Goal: Navigation & Orientation: Understand site structure

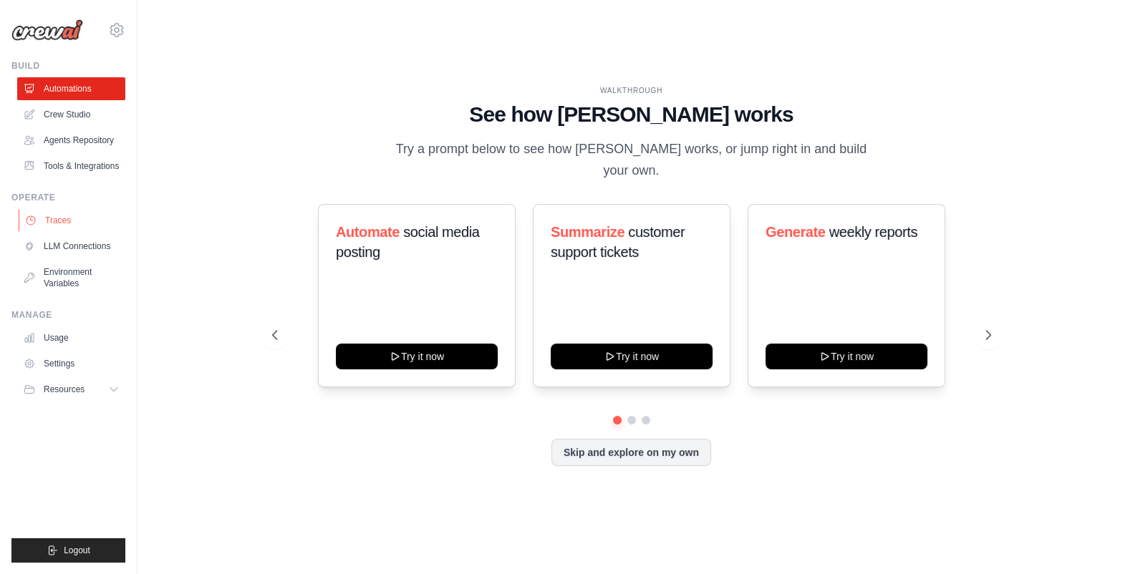
click at [67, 220] on link "Traces" at bounding box center [73, 220] width 108 height 23
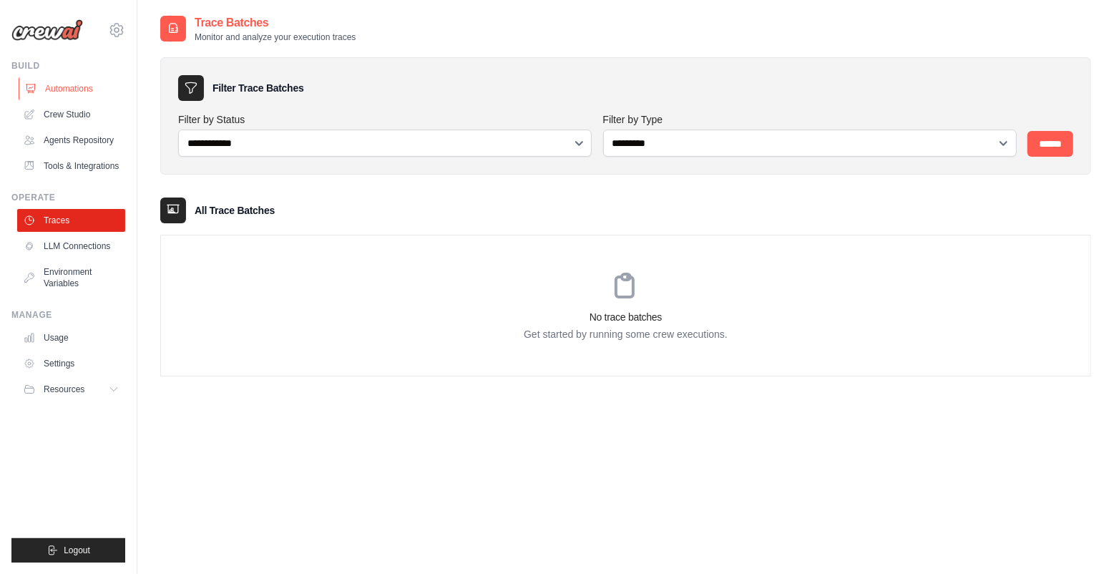
click at [115, 91] on link "Automations" at bounding box center [73, 88] width 108 height 23
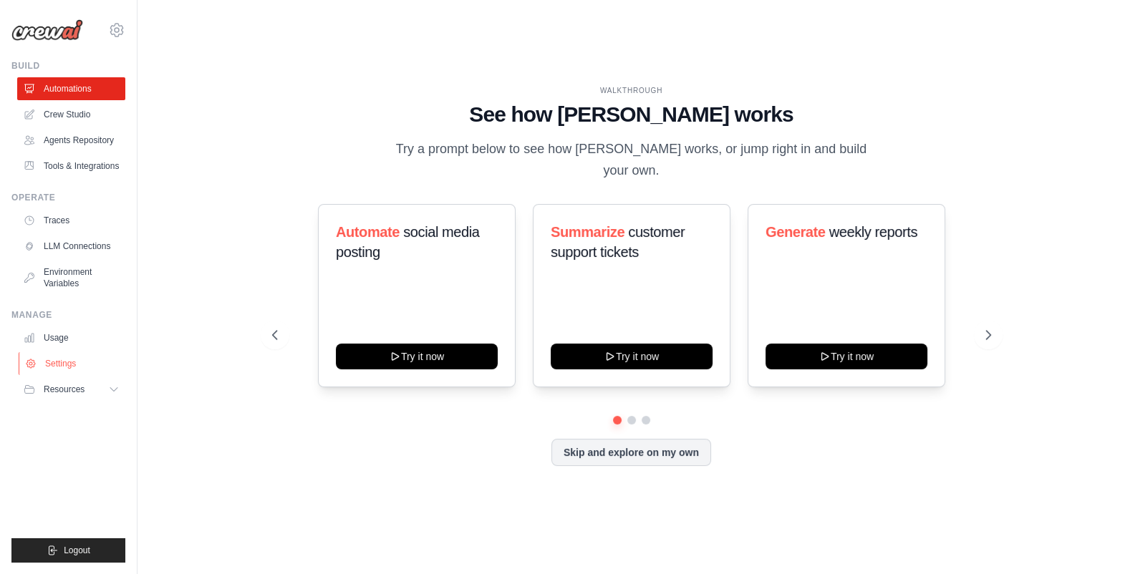
click at [74, 354] on link "Settings" at bounding box center [73, 363] width 108 height 23
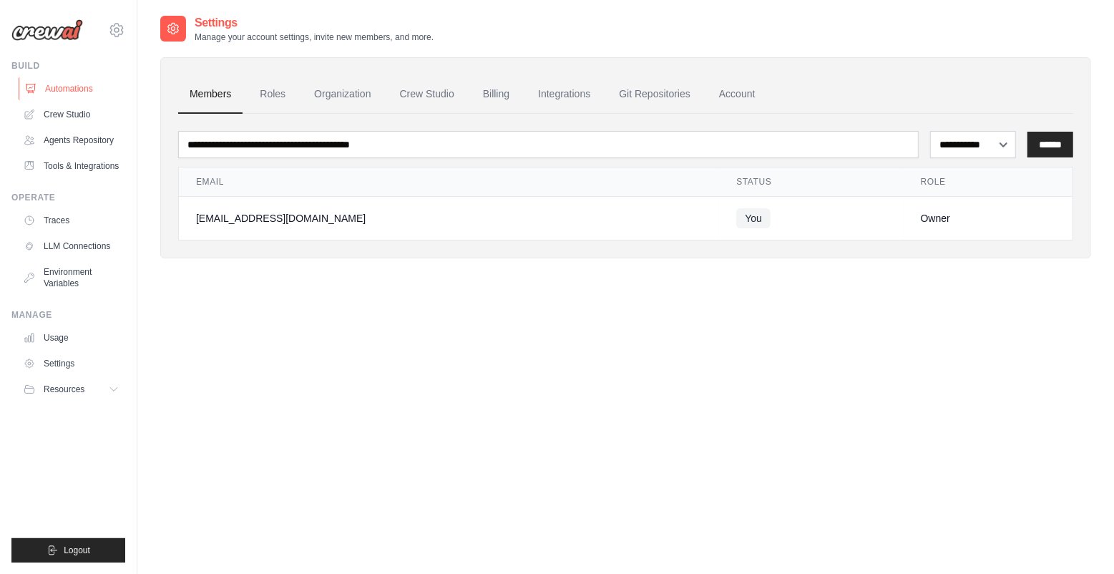
click at [109, 83] on link "Automations" at bounding box center [73, 88] width 108 height 23
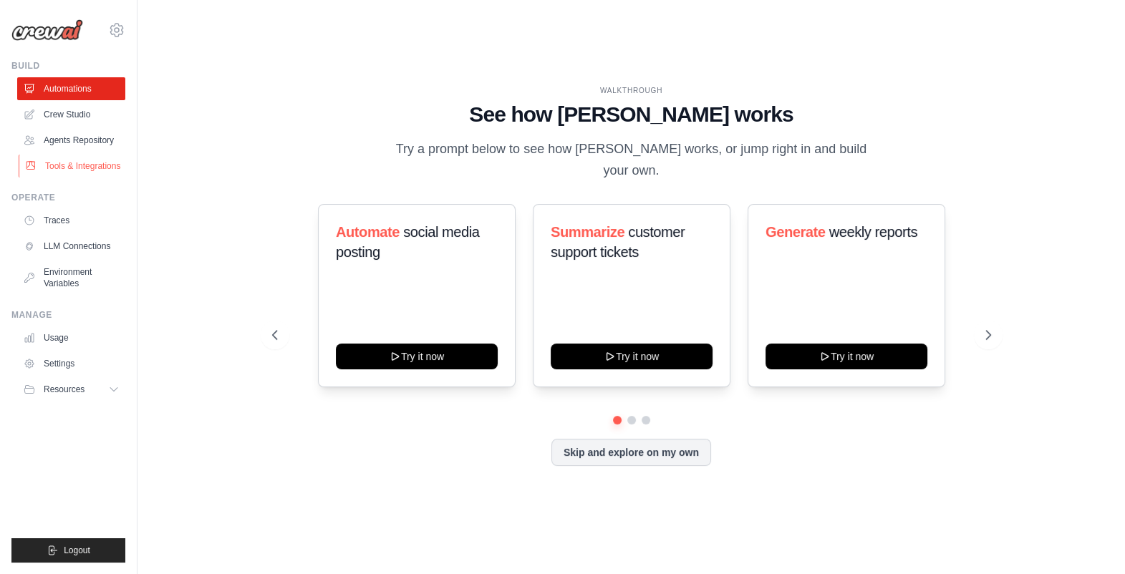
click at [71, 161] on link "Tools & Integrations" at bounding box center [73, 166] width 108 height 23
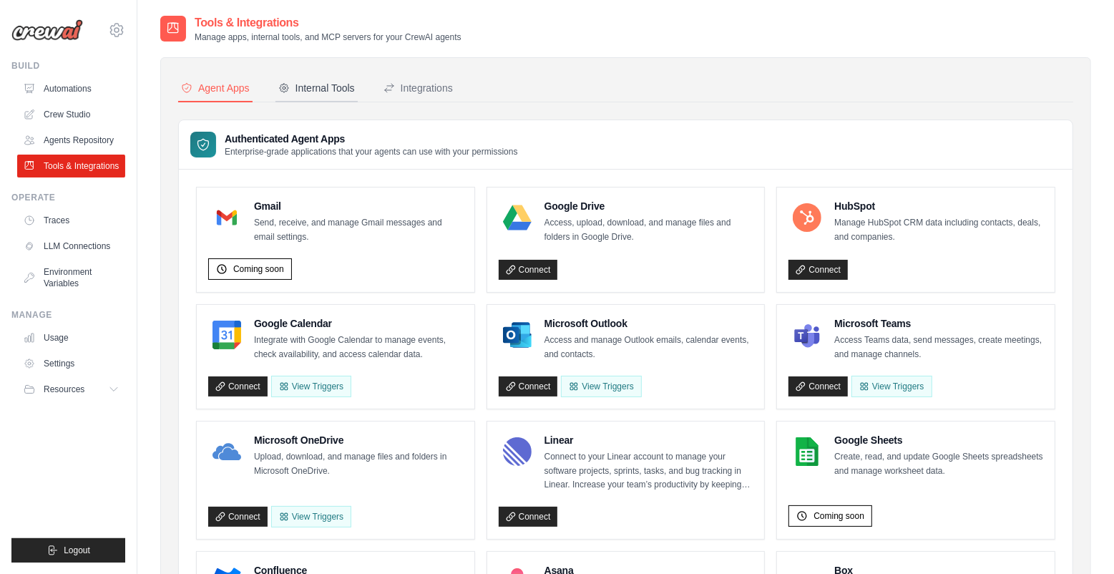
click at [333, 77] on button "Internal Tools" at bounding box center [317, 88] width 82 height 27
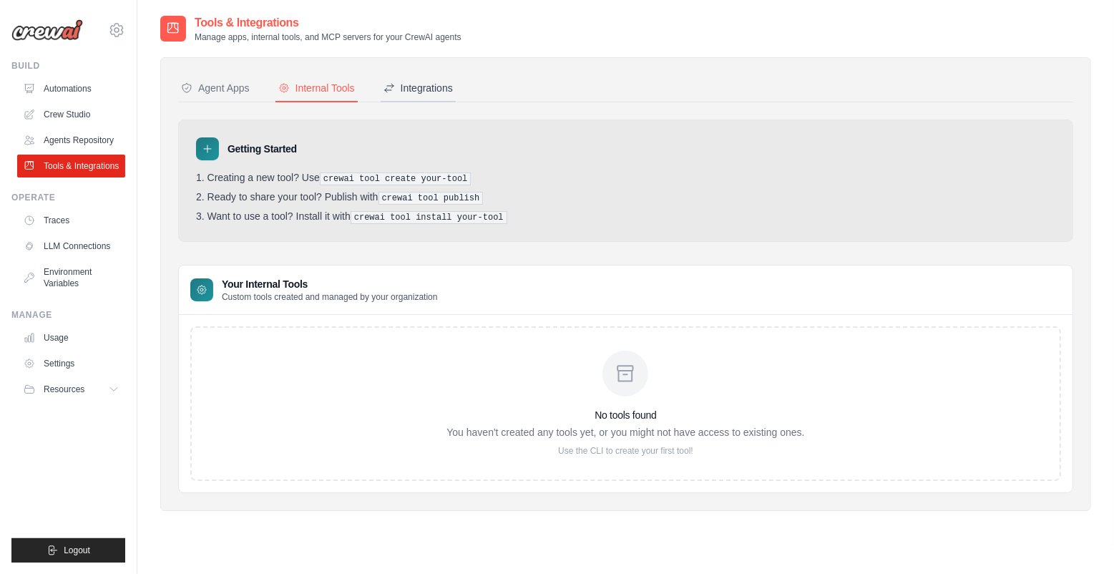
click at [424, 87] on div "Integrations" at bounding box center [418, 88] width 69 height 14
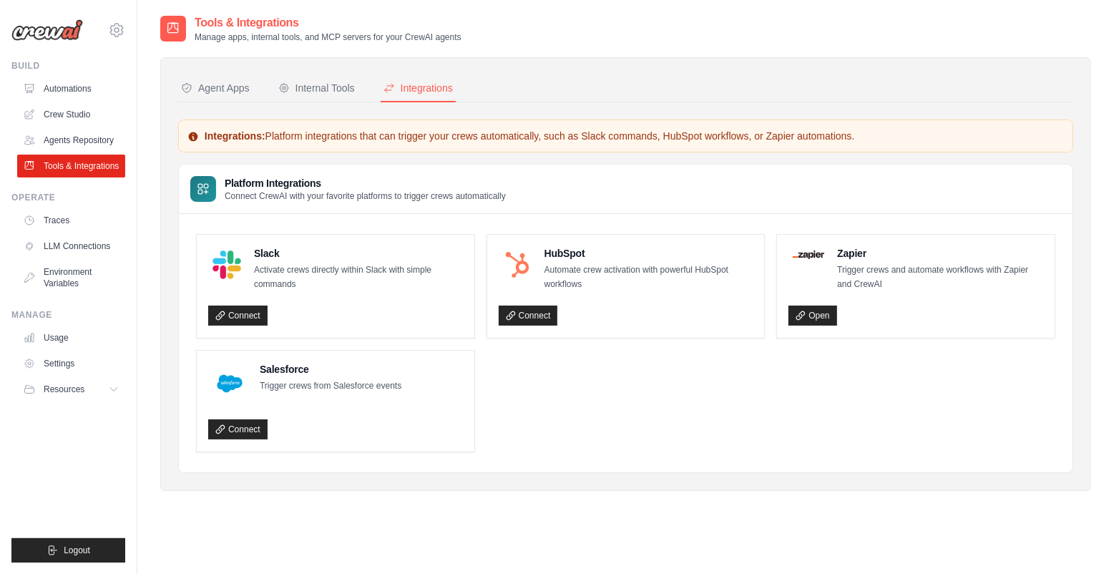
click at [645, 203] on div "Platform Integrations Connect CrewAI with your favorite platforms to trigger cr…" at bounding box center [626, 189] width 894 height 49
click at [698, 154] on div "Integrations: Platform integrations that can trigger your crews automatically, …" at bounding box center [625, 297] width 895 height 354
click at [698, 158] on div "Integrations: Platform integrations that can trigger your crews automatically, …" at bounding box center [625, 297] width 895 height 354
click at [62, 222] on link "Traces" at bounding box center [73, 220] width 108 height 23
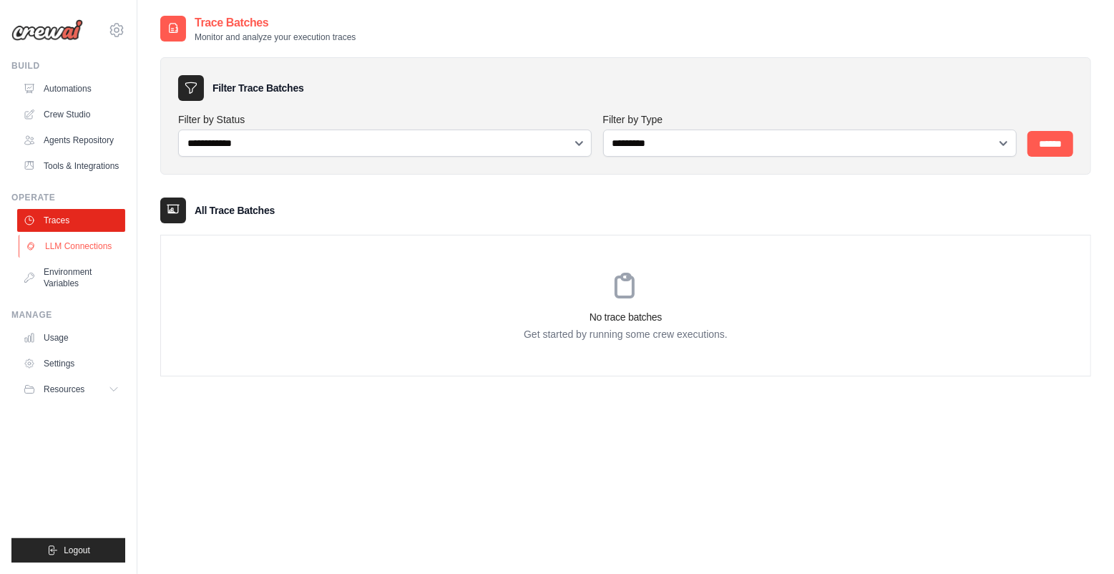
click at [62, 238] on link "LLM Connections" at bounding box center [73, 246] width 108 height 23
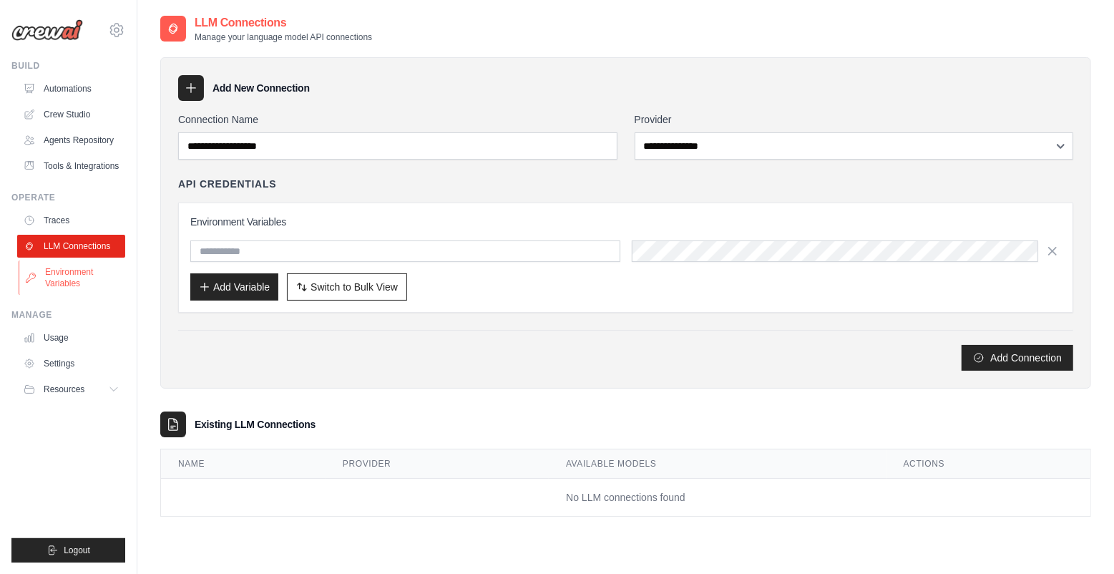
click at [74, 280] on link "Environment Variables" at bounding box center [73, 278] width 108 height 34
